Goal: Task Accomplishment & Management: Complete application form

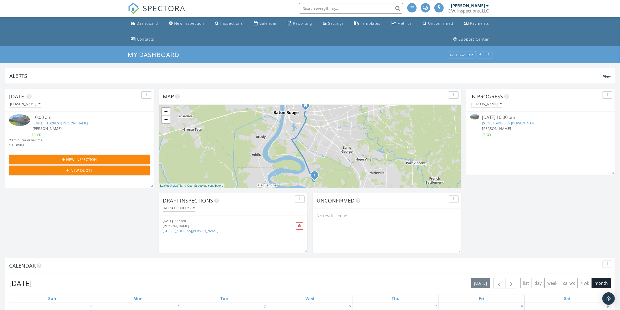
click at [547, 128] on div "[PERSON_NAME]" at bounding box center [540, 128] width 117 height 5
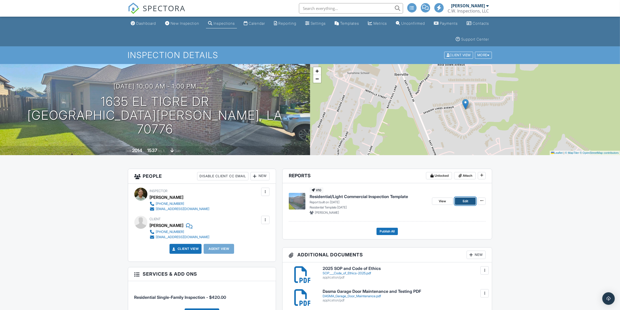
click at [471, 203] on link "Edit" at bounding box center [465, 201] width 21 height 7
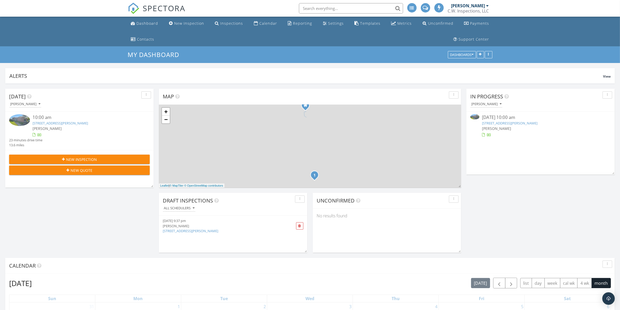
scroll to position [99, 149]
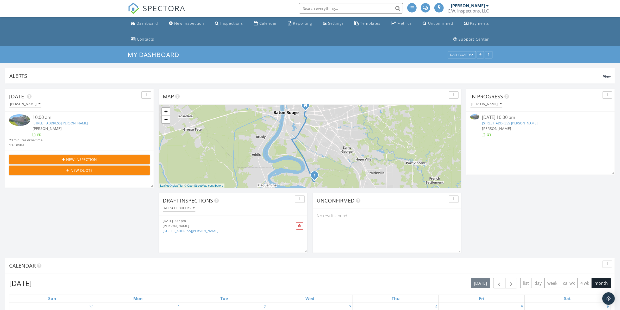
click at [185, 24] on div "New Inspection" at bounding box center [189, 23] width 30 height 5
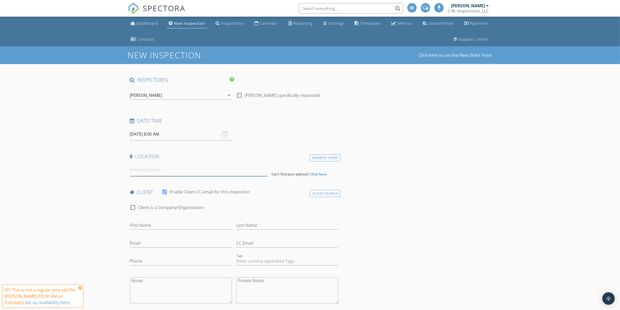
click at [178, 171] on input at bounding box center [199, 170] width 138 height 13
click at [167, 175] on input at bounding box center [199, 170] width 138 height 13
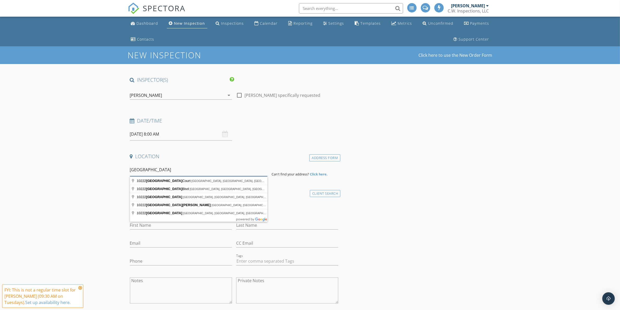
click at [158, 170] on input "10222 sPRING Park" at bounding box center [199, 170] width 138 height 13
click at [187, 172] on input "10222 sPRINGPark" at bounding box center [199, 170] width 138 height 13
type input "10222 Springpark Ave, Baton Rouge, LA, USA"
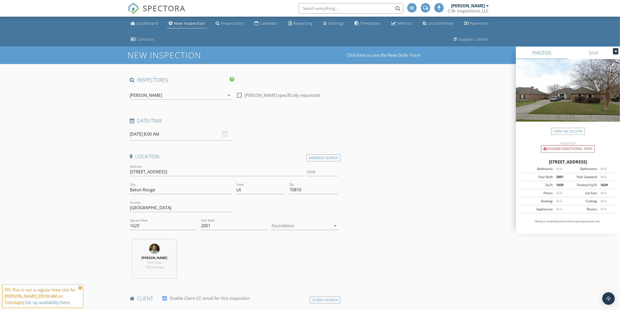
click at [287, 229] on div at bounding box center [301, 226] width 59 height 8
click at [291, 252] on div "Slab" at bounding box center [305, 253] width 58 height 6
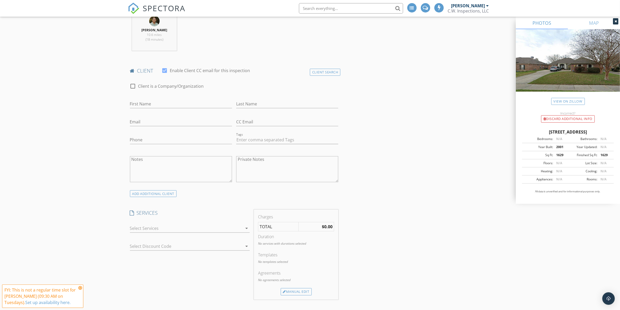
scroll to position [293, 0]
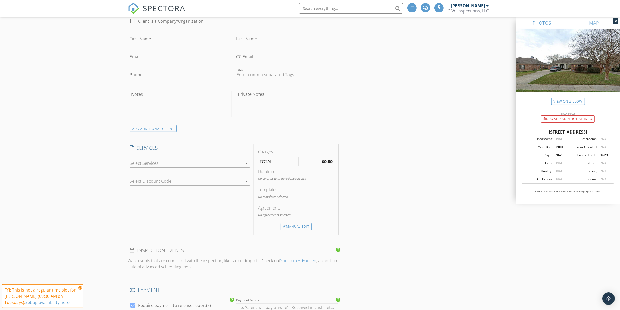
click at [184, 166] on div at bounding box center [186, 163] width 113 height 8
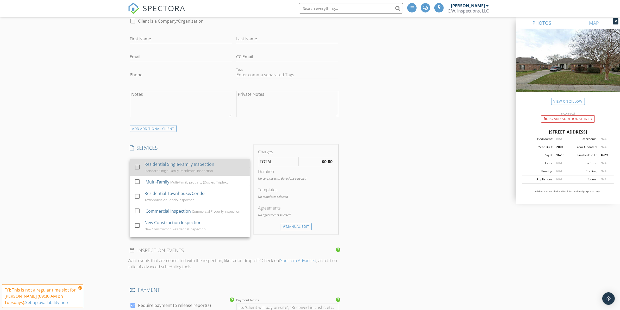
click at [179, 168] on div "Residential Single-Family Inspection" at bounding box center [180, 164] width 70 height 6
checkbox input "true"
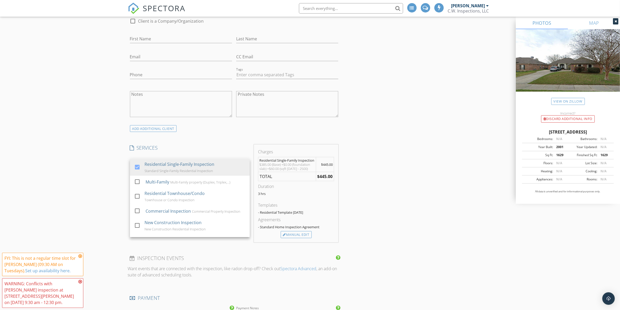
click at [414, 180] on div "INSPECTOR(S) check_box Clayton Weeks PRIMARY Clayton Weeks arrow_drop_down chec…" at bounding box center [310, 281] width 365 height 996
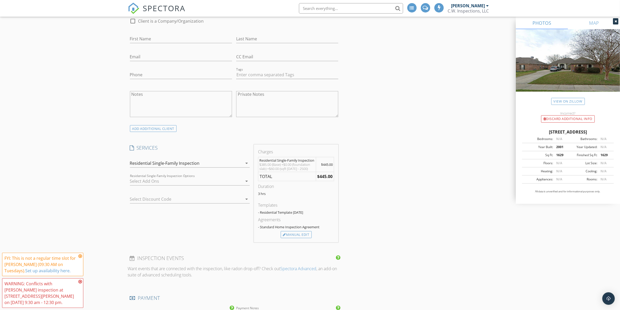
click at [456, 167] on div "INSPECTOR(S) check_box Clayton Weeks PRIMARY Clayton Weeks arrow_drop_down chec…" at bounding box center [310, 281] width 365 height 996
